Goal: Task Accomplishment & Management: Complete application form

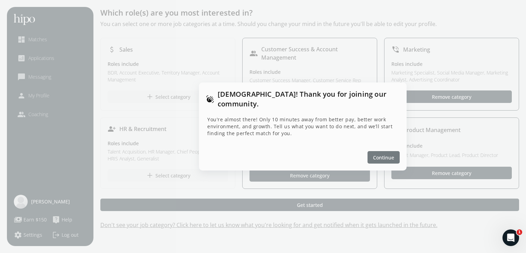
click at [383, 154] on span "Continue" at bounding box center [383, 157] width 21 height 7
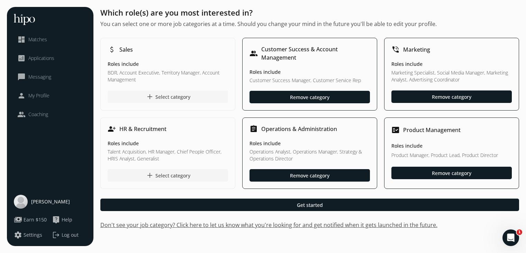
click at [165, 94] on div "add Select category" at bounding box center [168, 96] width 45 height 8
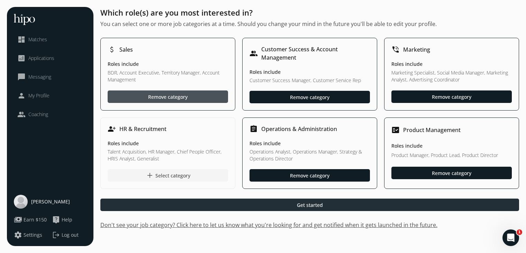
click at [269, 206] on div at bounding box center [309, 204] width 419 height 12
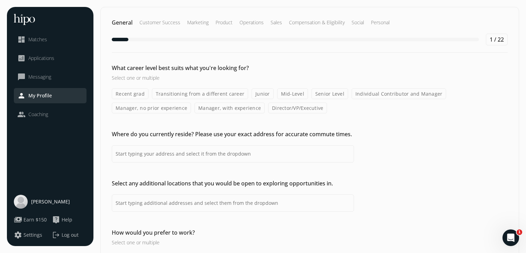
click at [292, 94] on label "Mid-Level" at bounding box center [292, 93] width 31 height 11
click at [0, 0] on input "Mid-Level" at bounding box center [0, 0] width 0 height 0
click at [323, 95] on label "Senior Level" at bounding box center [329, 93] width 37 height 11
click at [0, 0] on input "Senior Level" at bounding box center [0, 0] width 0 height 0
click at [384, 89] on label "Individual Contributor and Manager" at bounding box center [399, 93] width 95 height 11
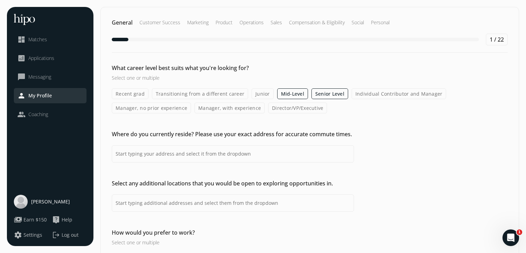
click at [0, 0] on input "Individual Contributor and Manager" at bounding box center [0, 0] width 0 height 0
click at [230, 107] on label "Manager, with experience" at bounding box center [229, 107] width 70 height 11
click at [0, 0] on input "Manager, with experience" at bounding box center [0, 0] width 0 height 0
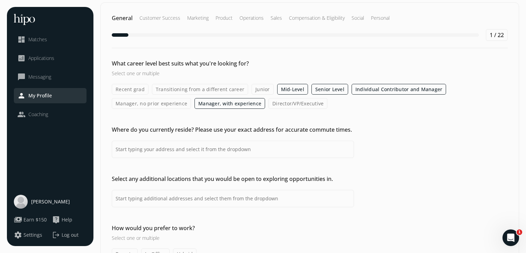
scroll to position [5, 0]
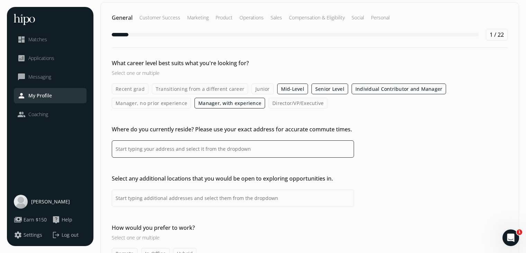
click at [258, 147] on input at bounding box center [233, 148] width 242 height 17
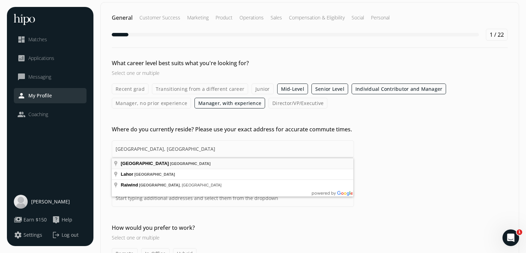
type input "[GEOGRAPHIC_DATA], [GEOGRAPHIC_DATA]"
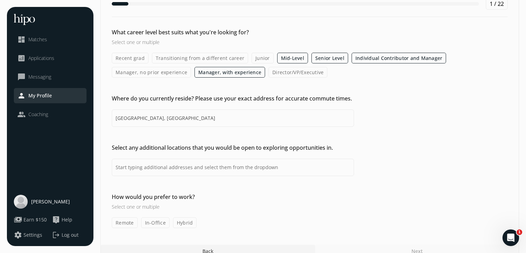
scroll to position [36, 0]
click at [190, 169] on input at bounding box center [233, 166] width 242 height 17
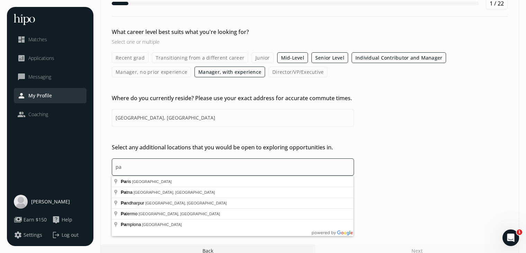
type input "p"
type input "R"
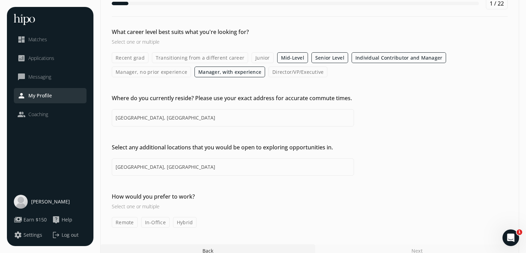
type input "[GEOGRAPHIC_DATA], [GEOGRAPHIC_DATA]"
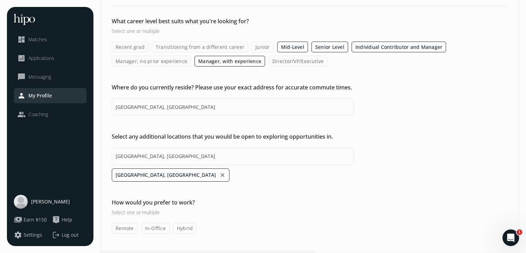
scroll to position [64, 0]
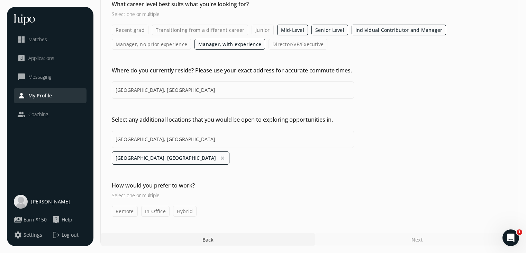
click at [179, 211] on label "Hybrid" at bounding box center [185, 211] width 24 height 11
click at [0, 0] on input "Hybrid" at bounding box center [0, 0] width 0 height 0
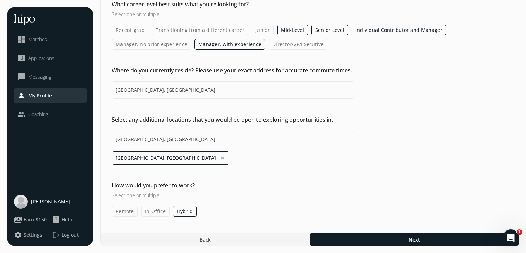
click at [130, 211] on label "Remote" at bounding box center [125, 211] width 26 height 11
click at [0, 0] on input "Remote" at bounding box center [0, 0] width 0 height 0
click at [186, 209] on label "Hybrid" at bounding box center [185, 211] width 24 height 11
click at [0, 0] on input "Hybrid" at bounding box center [0, 0] width 0 height 0
click at [186, 209] on label "Hybrid" at bounding box center [185, 211] width 24 height 11
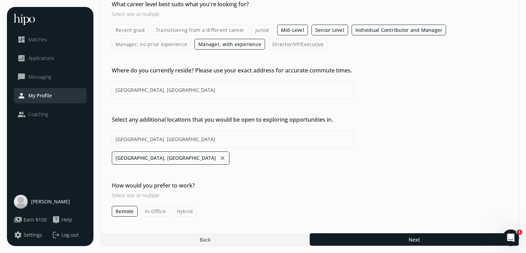
click at [0, 0] on input "Hybrid" at bounding box center [0, 0] width 0 height 0
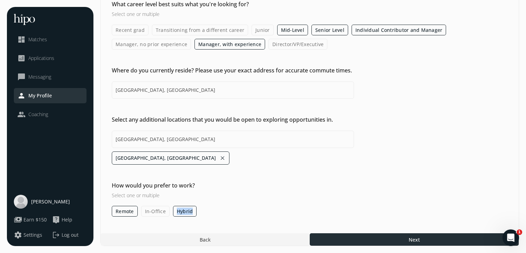
click at [361, 233] on div at bounding box center [414, 239] width 209 height 12
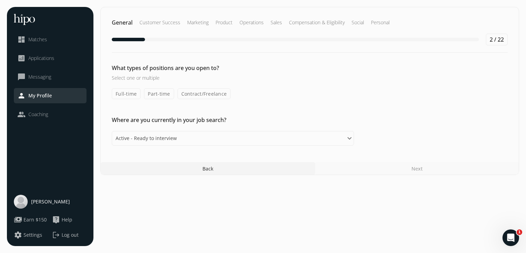
click at [130, 95] on label "Full-time" at bounding box center [126, 93] width 29 height 11
click at [0, 0] on input "Full-time" at bounding box center [0, 0] width 0 height 0
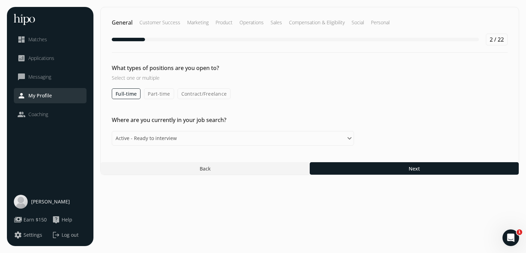
click at [160, 93] on label "Part-time" at bounding box center [159, 93] width 30 height 11
click at [0, 0] on input "Part-time" at bounding box center [0, 0] width 0 height 0
click at [193, 95] on label "Contract/Freelance" at bounding box center [204, 93] width 53 height 11
click at [0, 0] on input "Contract/Freelance" at bounding box center [0, 0] width 0 height 0
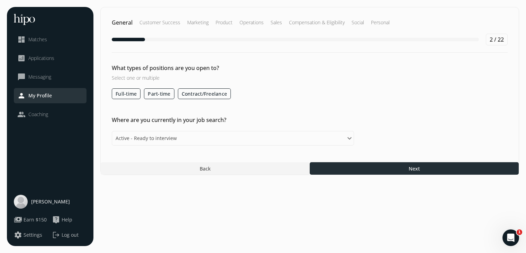
click at [335, 164] on div at bounding box center [414, 168] width 209 height 12
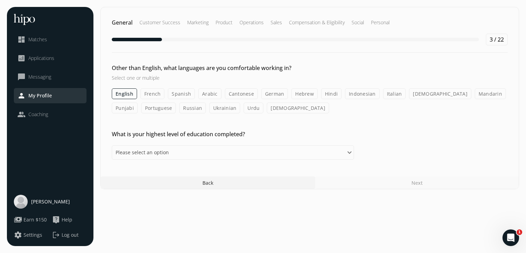
click at [201, 95] on label "Arabic" at bounding box center [209, 93] width 23 height 11
click at [0, 0] on input "Arabic" at bounding box center [0, 0] width 0 height 0
click at [244, 108] on label "Urdu" at bounding box center [254, 107] width 20 height 11
click at [0, 0] on input "Urdu" at bounding box center [0, 0] width 0 height 0
click at [322, 95] on label "Hindi" at bounding box center [331, 93] width 20 height 11
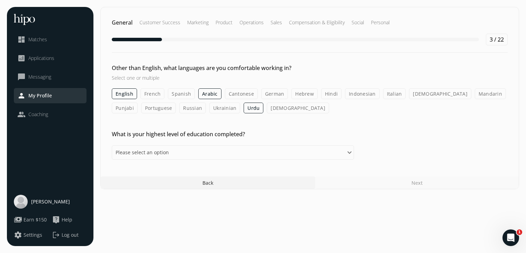
click at [0, 0] on input "Hindi" at bounding box center [0, 0] width 0 height 0
click at [138, 102] on label "Punjabi" at bounding box center [125, 107] width 26 height 11
click at [0, 0] on input "Punjabi" at bounding box center [0, 0] width 0 height 0
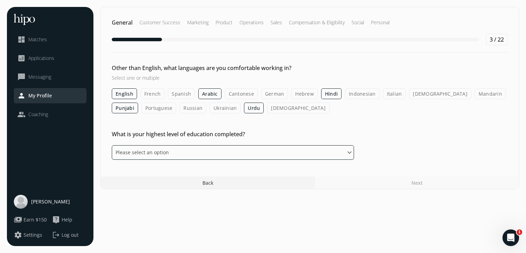
click at [316, 156] on select "Please select an option Some High School High School Diploma Some University or…" at bounding box center [233, 152] width 242 height 15
select select "master"
click at [112, 145] on select "Please select an option Some High School High School Diploma Some University or…" at bounding box center [233, 152] width 242 height 15
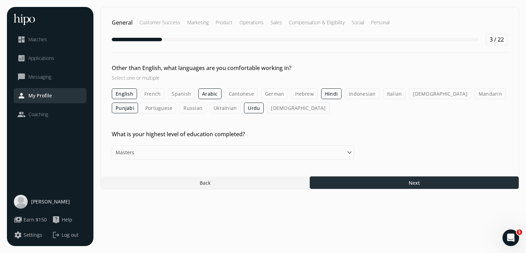
click at [385, 178] on div at bounding box center [414, 182] width 209 height 12
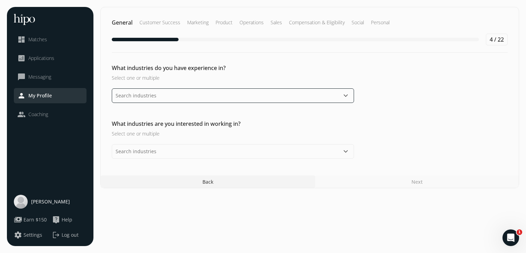
click at [262, 97] on input "text" at bounding box center [233, 95] width 242 height 15
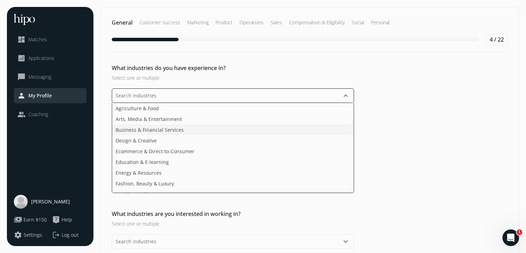
click at [242, 131] on li "Business & Financial Services" at bounding box center [233, 129] width 242 height 11
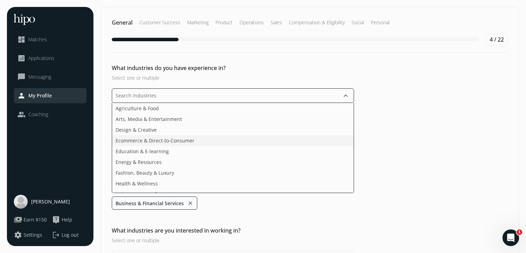
click at [235, 140] on li "Ecommerce & Direct-to-Consumer" at bounding box center [233, 140] width 242 height 11
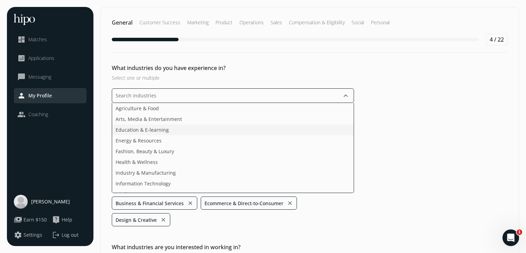
click at [232, 129] on li "Education & E-learning" at bounding box center [233, 129] width 242 height 11
click at [230, 133] on li "Education & E-learning" at bounding box center [233, 129] width 242 height 11
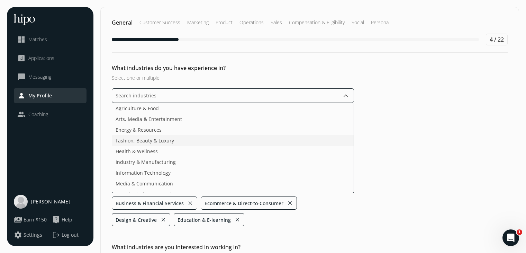
click at [229, 145] on li "Fashion, Beauty & Luxury" at bounding box center [233, 140] width 242 height 11
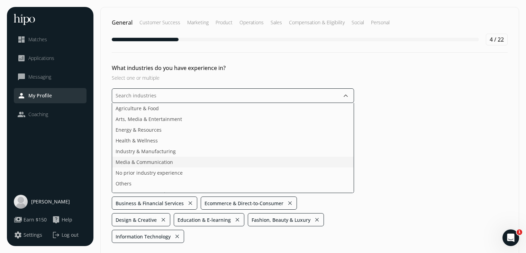
click at [226, 157] on li "Media & Communication" at bounding box center [233, 161] width 242 height 11
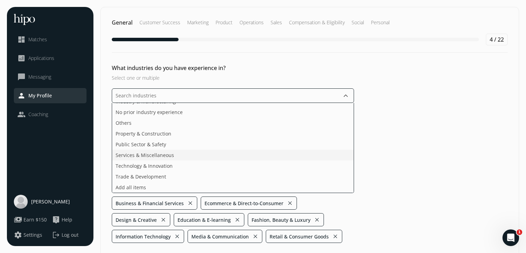
click at [219, 145] on ul "Agriculture & Food Arts, Media & Entertainment Energy & Resources Health & Well…" at bounding box center [233, 148] width 242 height 90
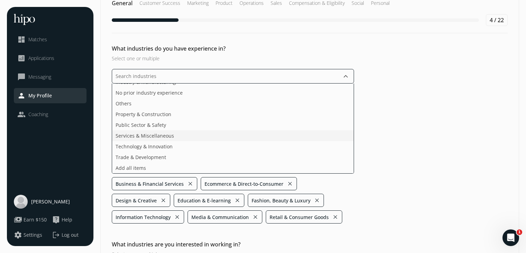
scroll to position [21, 0]
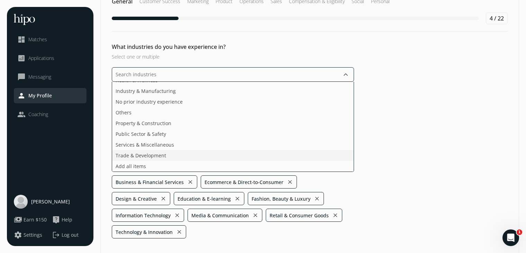
click at [218, 148] on ul "Agriculture & Food Arts, Media & Entertainment Energy & Resources Health & Well…" at bounding box center [233, 127] width 242 height 90
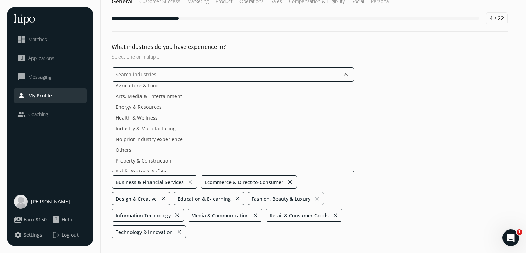
scroll to position [0, 0]
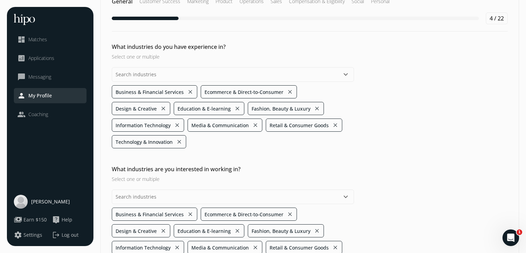
click at [444, 127] on div "What industries do you have experience in? Select one or multiple keyboard_arro…" at bounding box center [310, 96] width 418 height 106
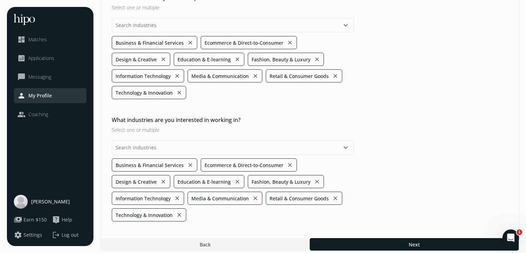
scroll to position [75, 0]
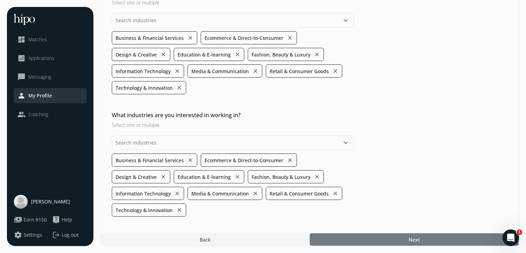
click at [364, 233] on div at bounding box center [414, 239] width 209 height 12
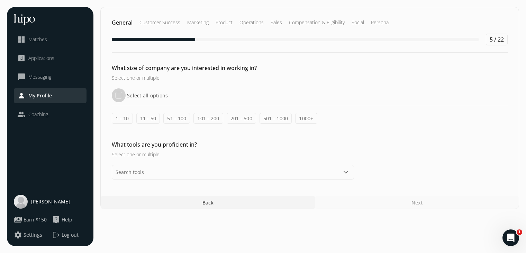
click at [122, 94] on input "Select all options" at bounding box center [119, 95] width 14 height 14
checkbox input "true"
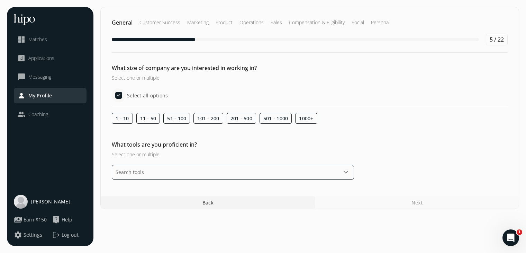
click at [143, 171] on input "text" at bounding box center [233, 172] width 242 height 15
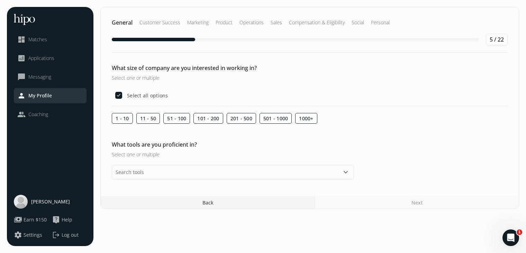
click at [192, 110] on div "What size of company are you interested in working in? Select one or multiple S…" at bounding box center [310, 122] width 418 height 116
